Goal: Check status: Check status

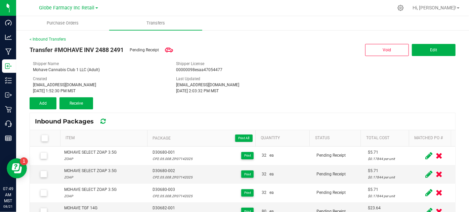
scroll to position [36, 0]
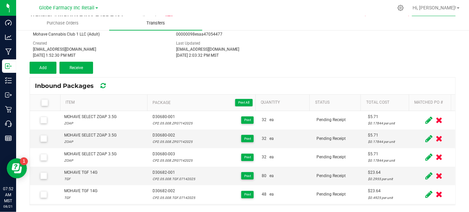
click at [153, 26] on span "Transfers" at bounding box center [155, 23] width 37 height 6
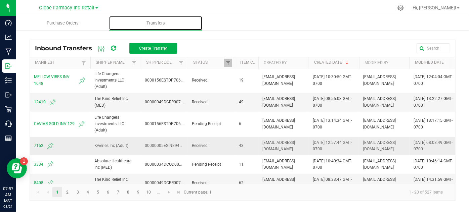
scroll to position [91, 0]
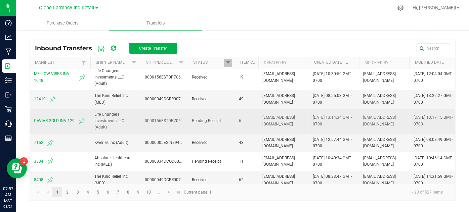
click at [65, 120] on span "CAVIAR GOLD INV 129" at bounding box center [60, 121] width 52 height 8
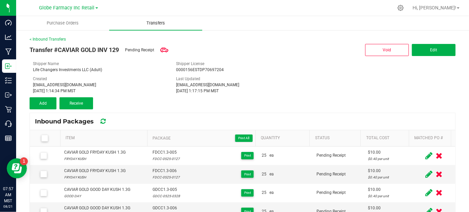
click at [158, 21] on span "Transfers" at bounding box center [155, 23] width 37 height 6
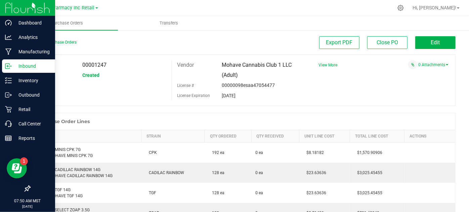
scroll to position [131, 0]
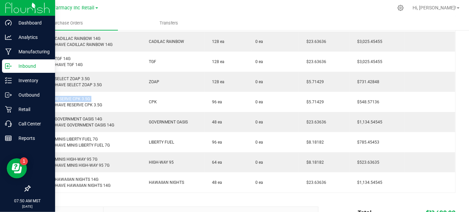
click at [14, 66] on p "Inbound" at bounding box center [32, 66] width 40 height 8
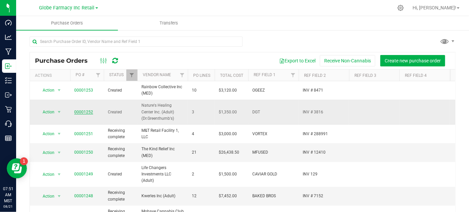
click at [84, 111] on link "00001252" at bounding box center [83, 112] width 19 height 5
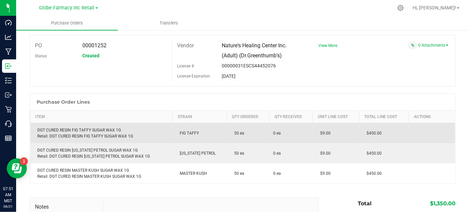
scroll to position [30, 0]
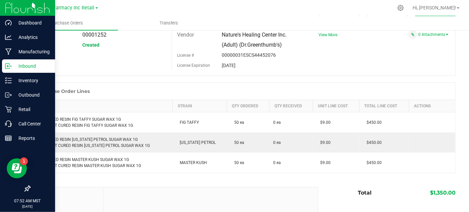
click at [19, 64] on p "Inbound" at bounding box center [32, 66] width 40 height 8
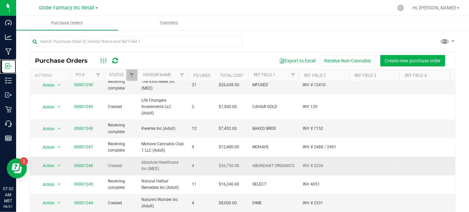
scroll to position [61, 0]
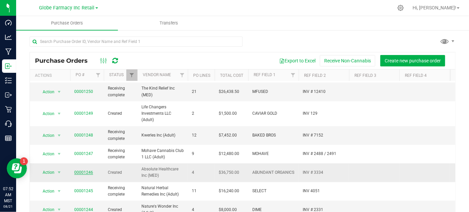
click at [90, 170] on link "00001246" at bounding box center [83, 172] width 19 height 5
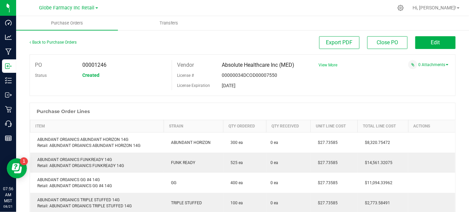
click at [319, 65] on span "View More" at bounding box center [328, 65] width 19 height 5
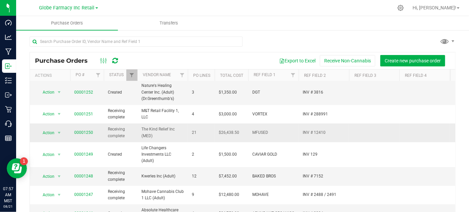
scroll to position [30, 0]
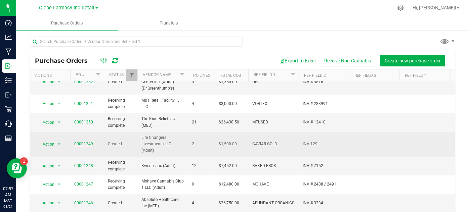
click at [80, 145] on link "00001249" at bounding box center [83, 144] width 19 height 5
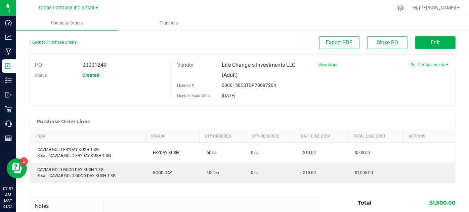
click at [328, 65] on span "View More" at bounding box center [328, 65] width 19 height 5
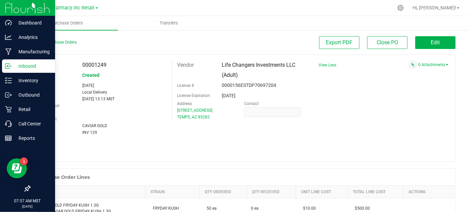
click at [20, 68] on p "Inbound" at bounding box center [32, 66] width 40 height 8
